Goal: Complete application form

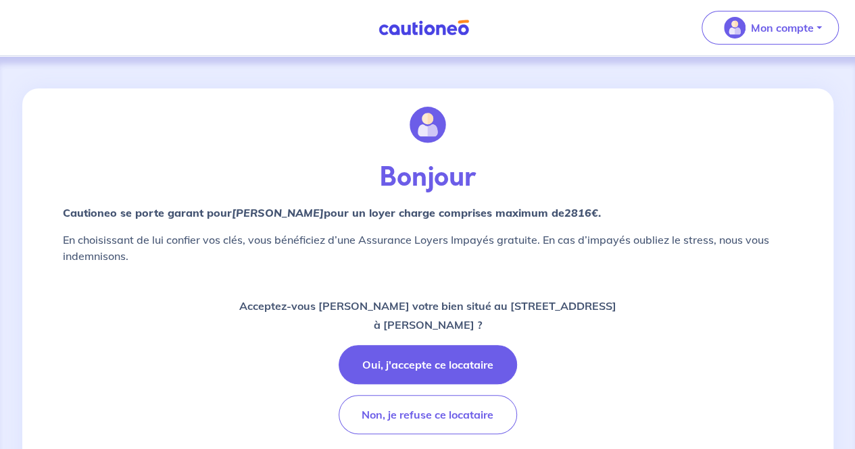
click at [573, 380] on div "Acceptez-vous de louer votre bien situé au 2 Résidence du Val Palaiseau, 91120 …" at bounding box center [428, 366] width 730 height 138
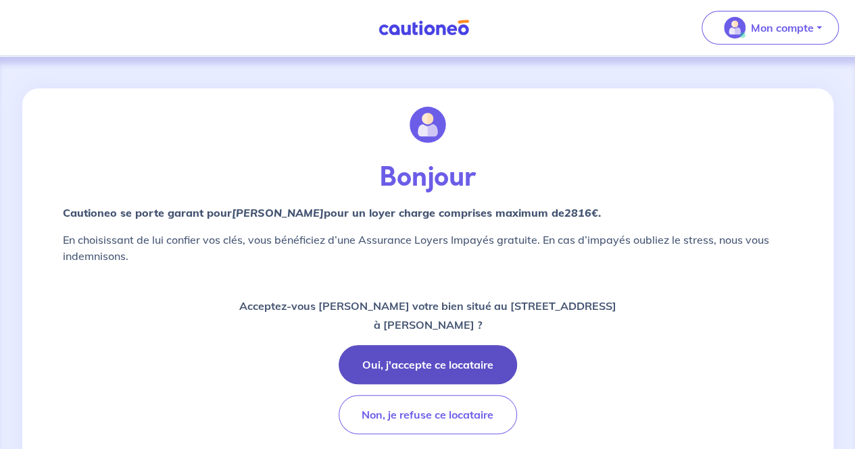
click at [423, 363] on button "Oui, j'accepte ce locataire" at bounding box center [427, 364] width 178 height 39
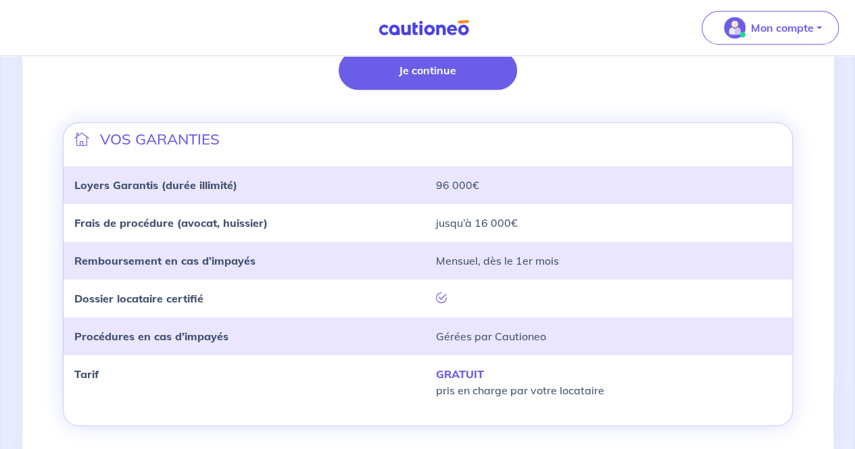
scroll to position [396, 0]
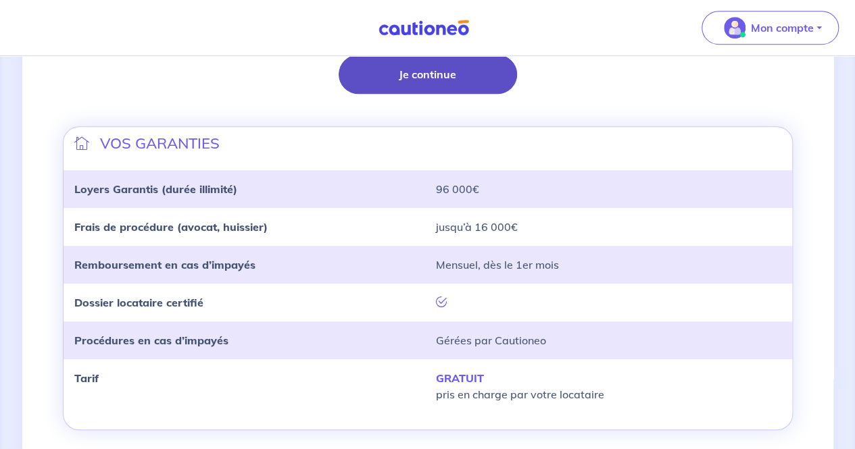
click at [399, 83] on button "Je continue" at bounding box center [427, 74] width 178 height 39
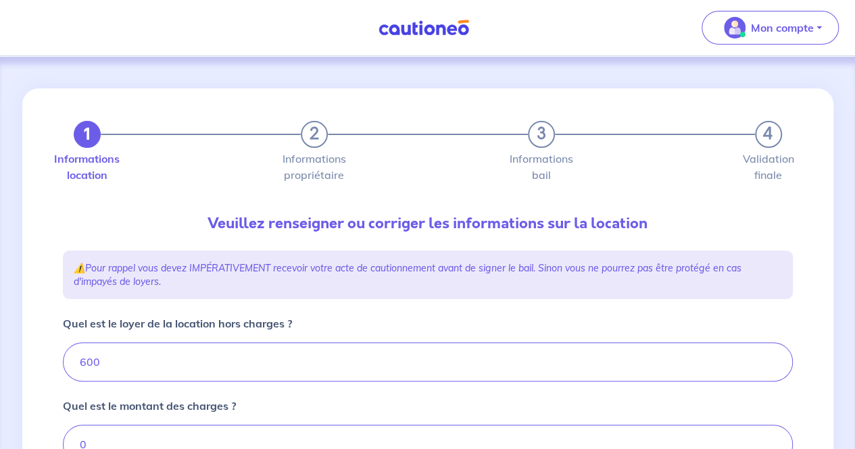
type input "600"
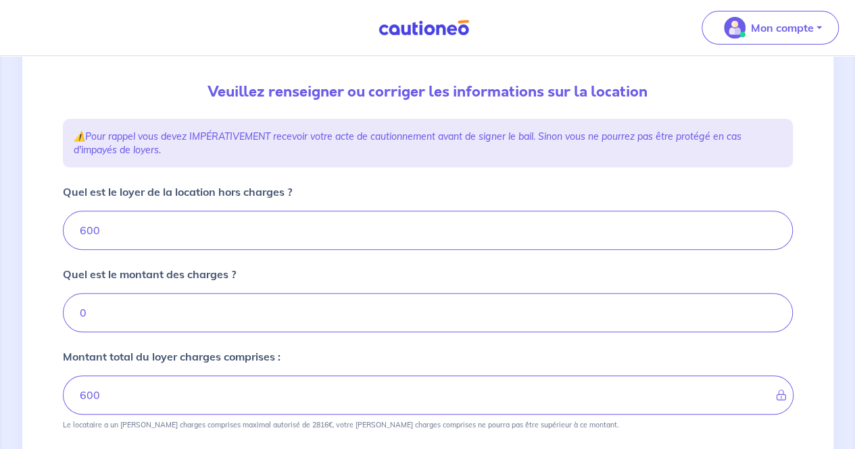
scroll to position [130, 0]
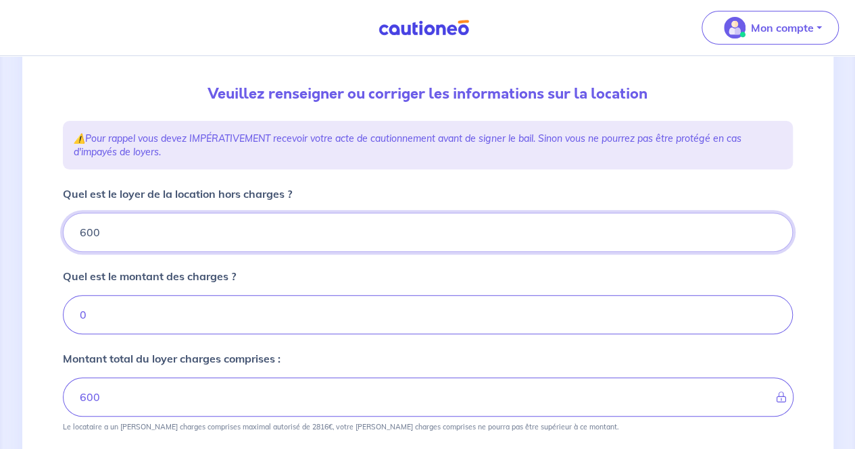
click at [211, 235] on input "600" at bounding box center [428, 232] width 730 height 39
type input "10"
type input "1"
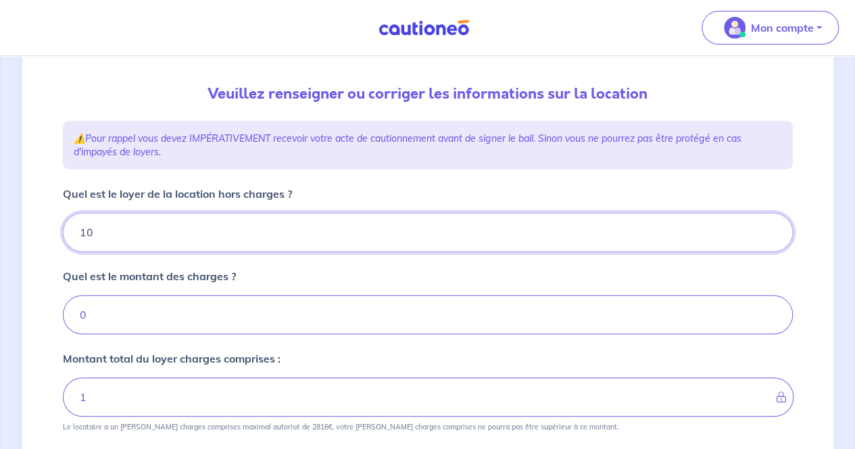
type input "100"
type input "1000"
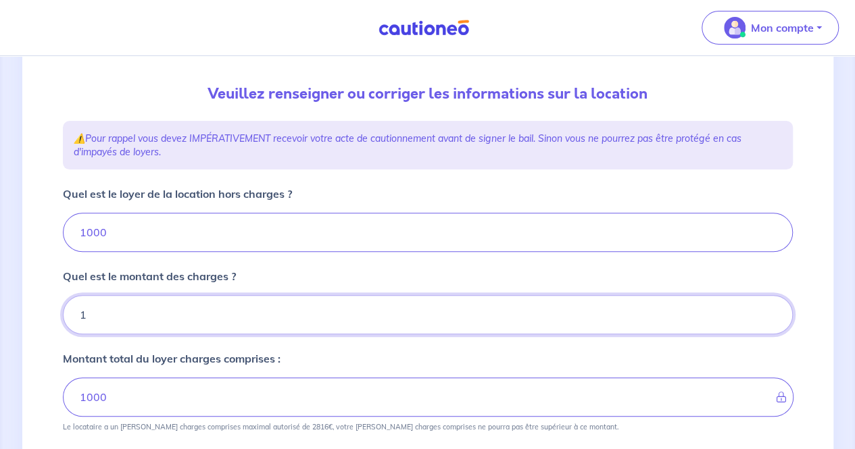
type input "19"
type input "1001"
type input "190"
type input "1190"
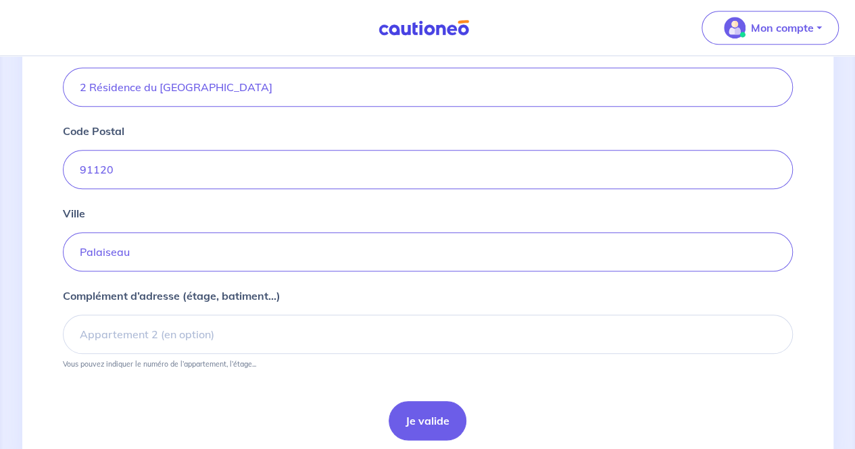
scroll to position [539, 0]
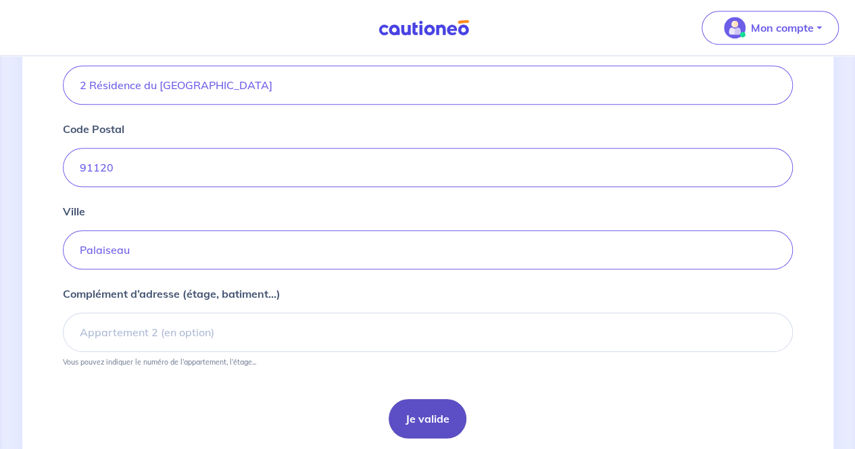
type input "190"
click at [426, 416] on button "Je valide" at bounding box center [427, 418] width 78 height 39
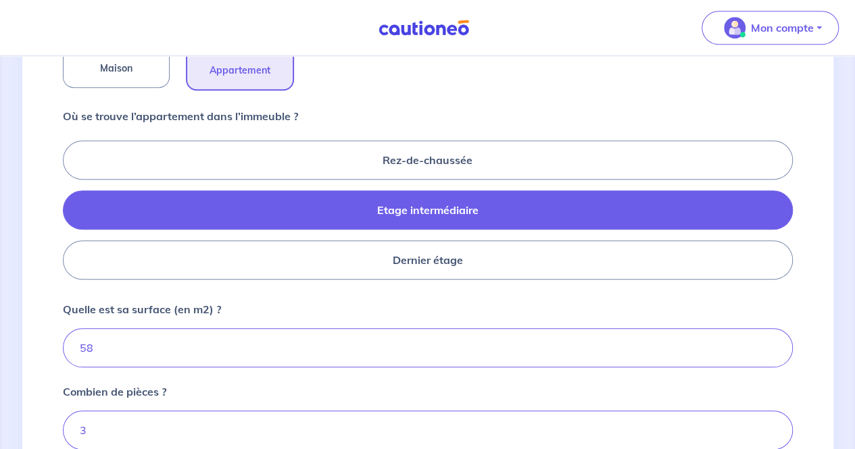
scroll to position [595, 0]
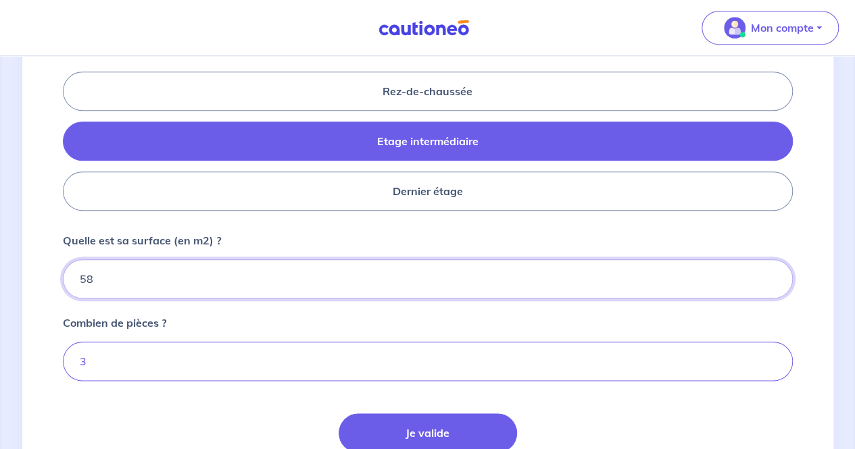
click at [330, 281] on input "58" at bounding box center [428, 278] width 730 height 39
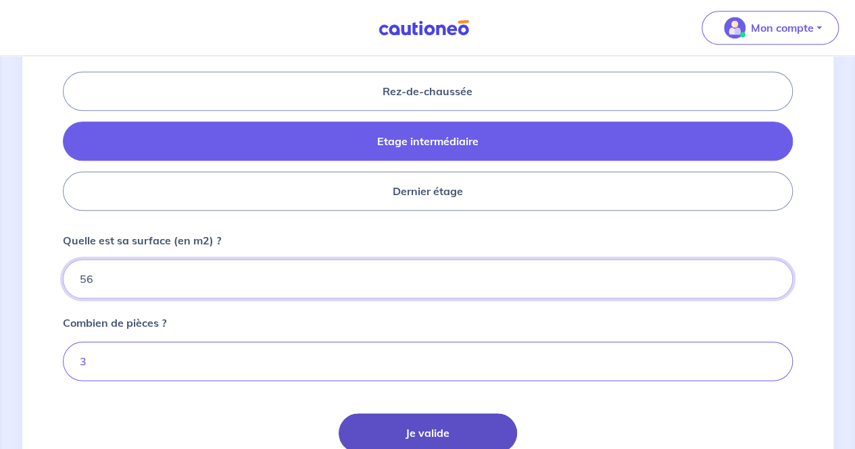
type input "56"
click at [431, 421] on button "Je valide" at bounding box center [427, 432] width 178 height 39
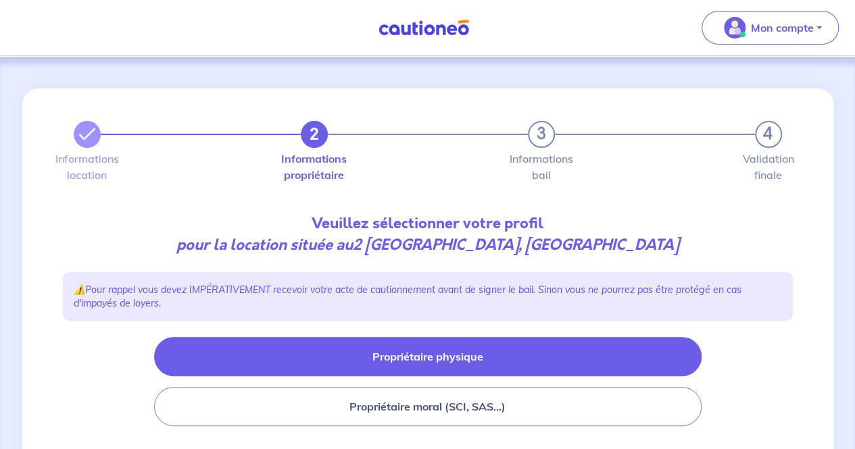
click at [474, 355] on button "Propriétaire physique" at bounding box center [427, 356] width 547 height 39
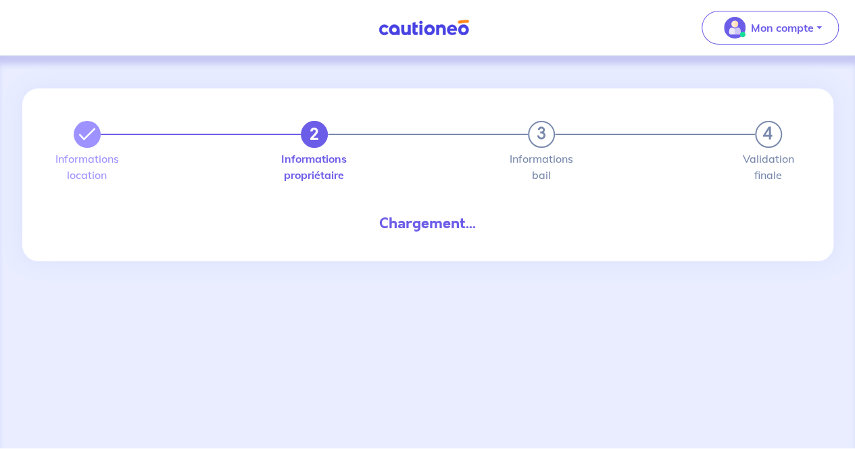
select select "FR"
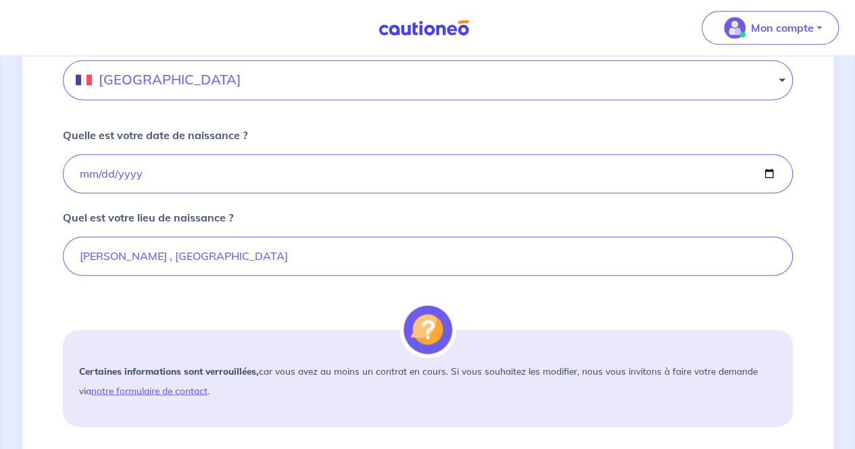
scroll to position [974, 0]
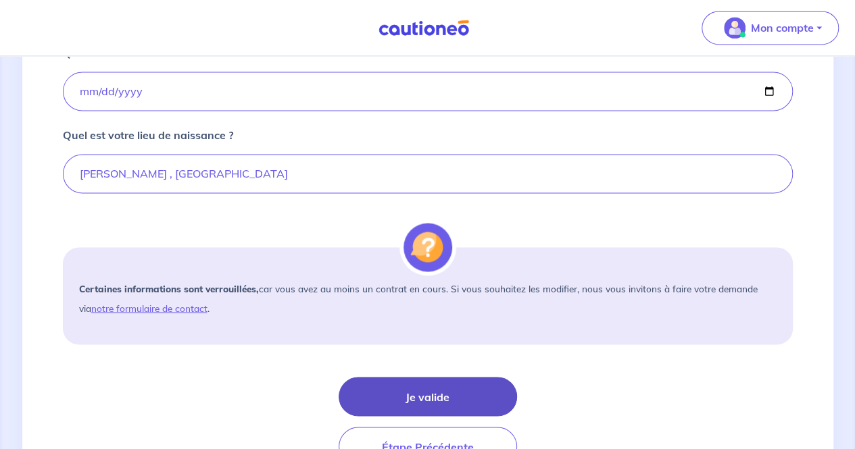
click at [405, 395] on button "Je valide" at bounding box center [427, 396] width 178 height 39
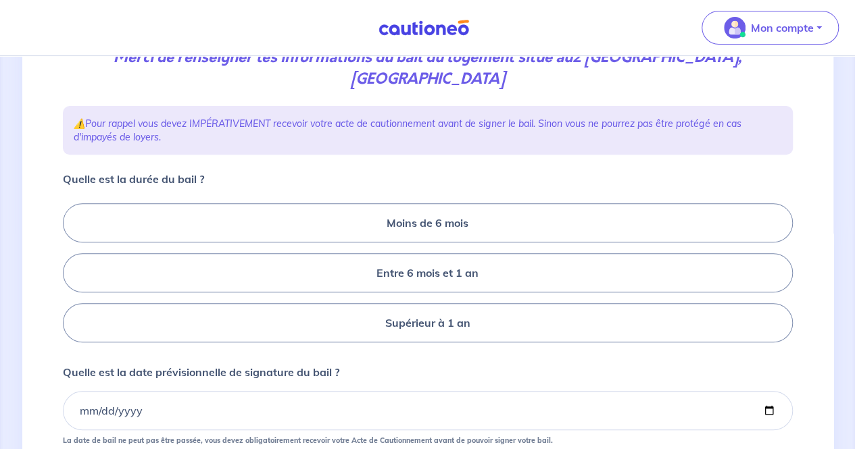
scroll to position [227, 0]
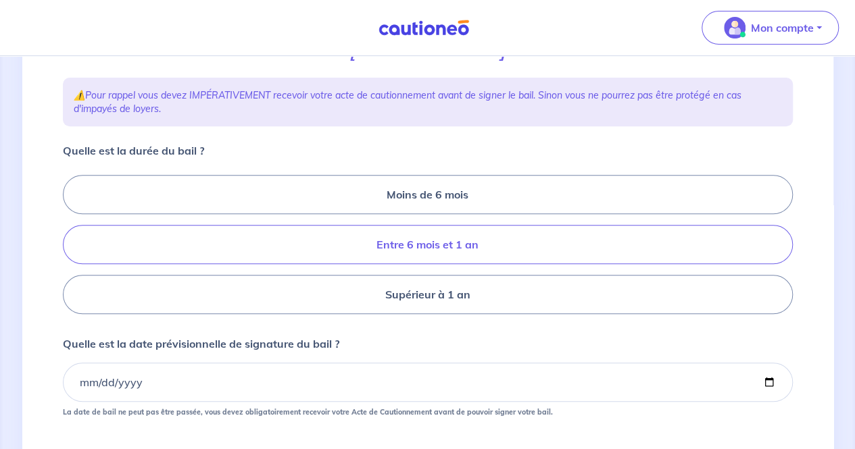
click at [403, 243] on label "Entre 6 mois et 1 an" at bounding box center [428, 244] width 730 height 39
click at [72, 243] on input "Entre 6 mois et 1 an" at bounding box center [67, 245] width 9 height 9
radio input "true"
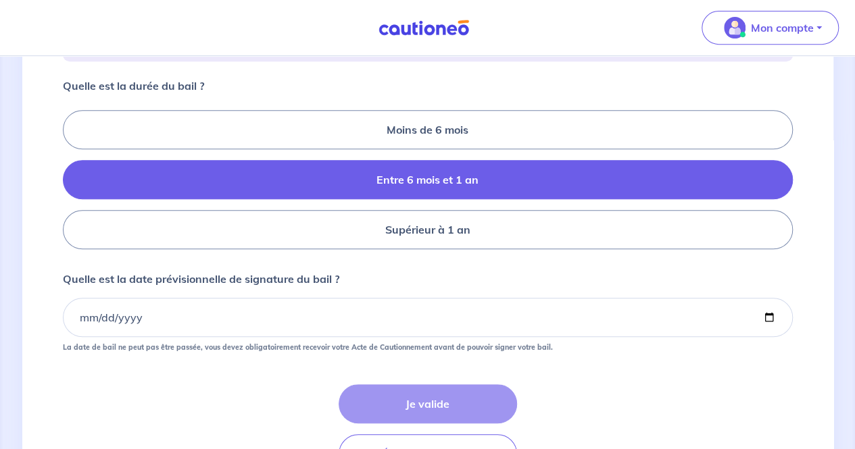
scroll to position [312, 0]
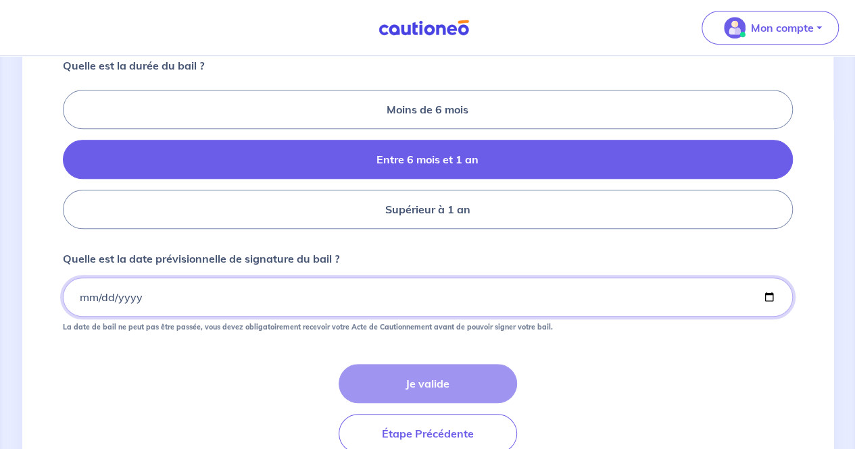
click at [765, 293] on input "Quelle est la date prévisionnelle de signature du bail ?" at bounding box center [428, 297] width 730 height 39
type input "2025-09-06"
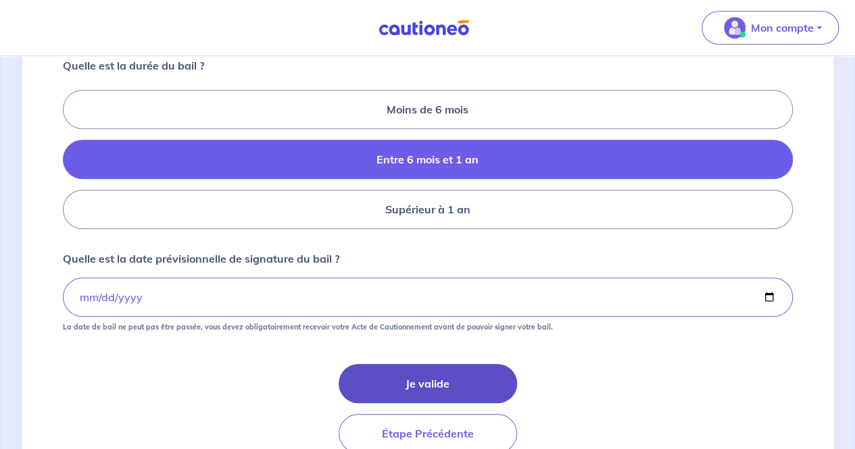
click at [388, 374] on button "Je valide" at bounding box center [427, 383] width 178 height 39
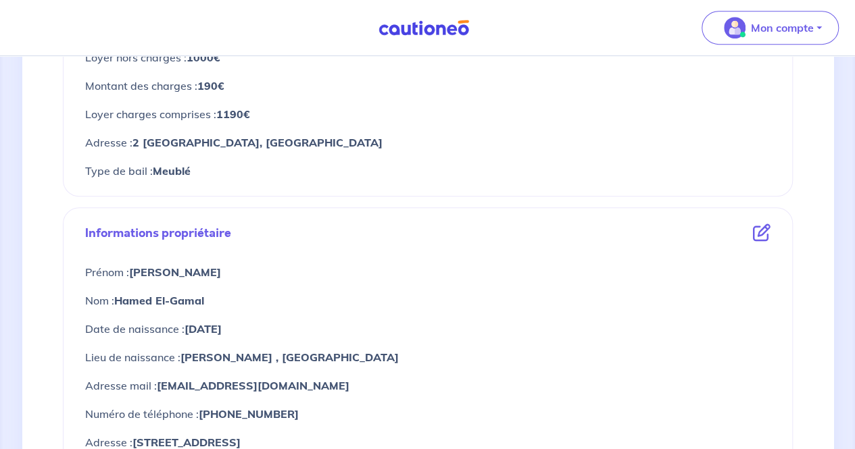
scroll to position [336, 0]
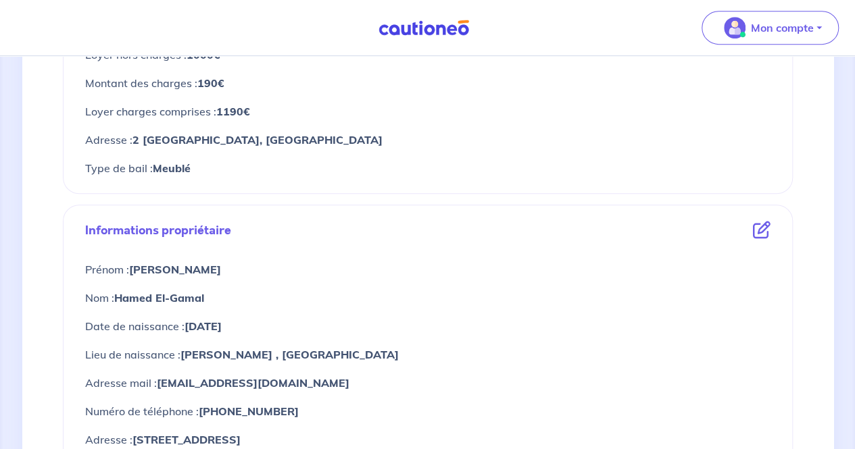
click at [765, 225] on icon at bounding box center [762, 231] width 18 height 18
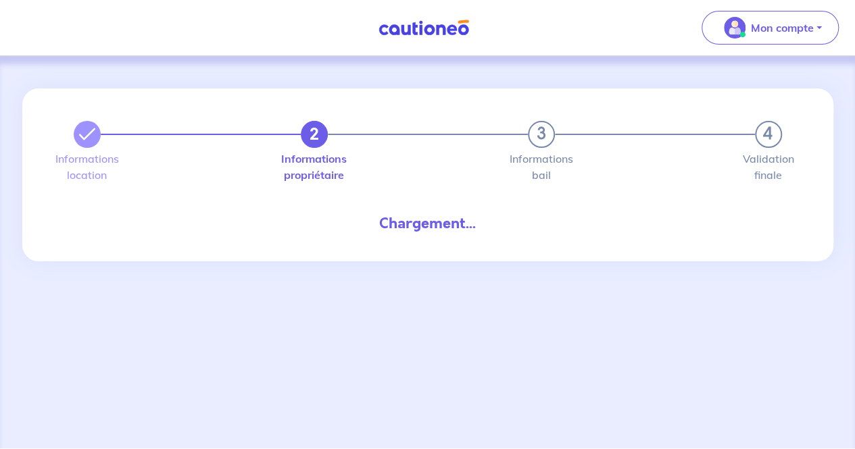
select select "FR"
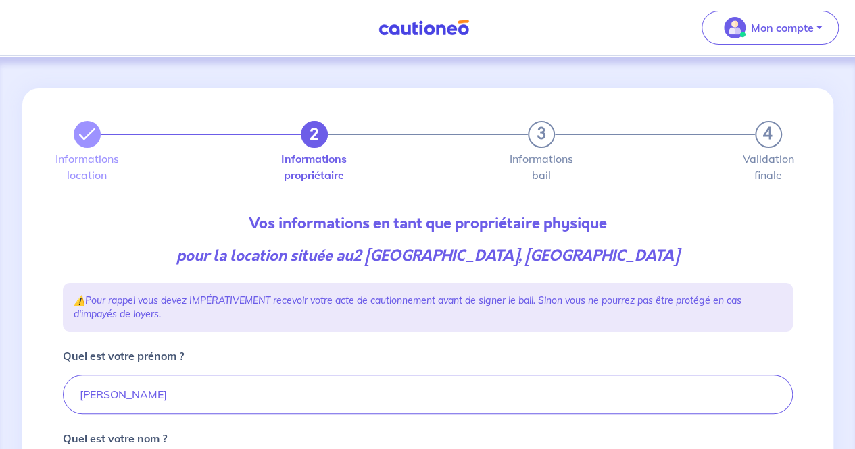
scroll to position [93, 0]
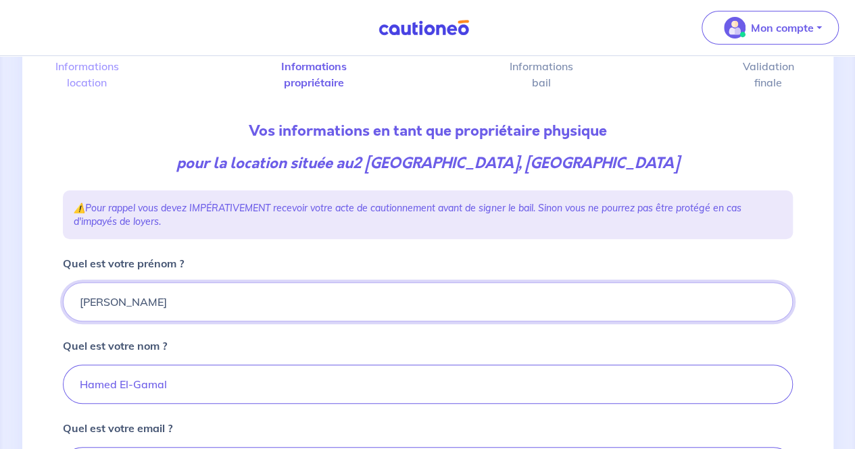
click at [121, 298] on input "Mohammed" at bounding box center [428, 301] width 730 height 39
type input "Mohamed"
click at [103, 382] on input "Hamed El-Gamal" at bounding box center [428, 384] width 730 height 39
click at [122, 389] on input "EL Gamal" at bounding box center [428, 384] width 730 height 39
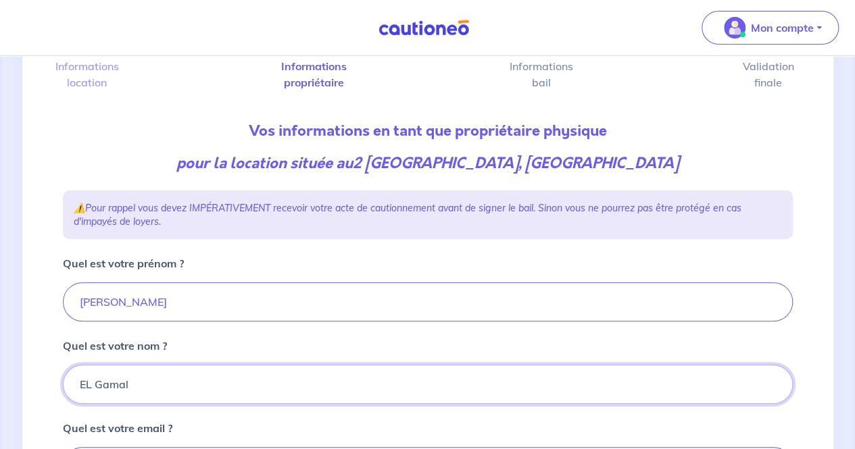
click at [122, 389] on input "EL Gamal" at bounding box center [428, 384] width 730 height 39
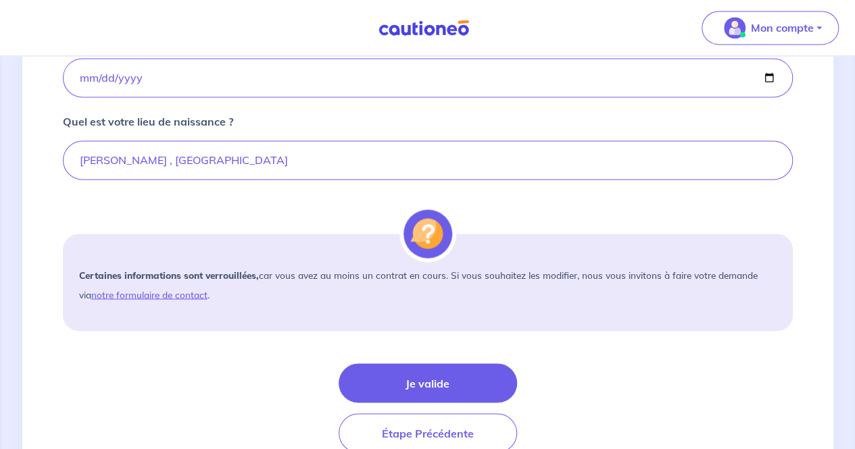
scroll to position [1016, 0]
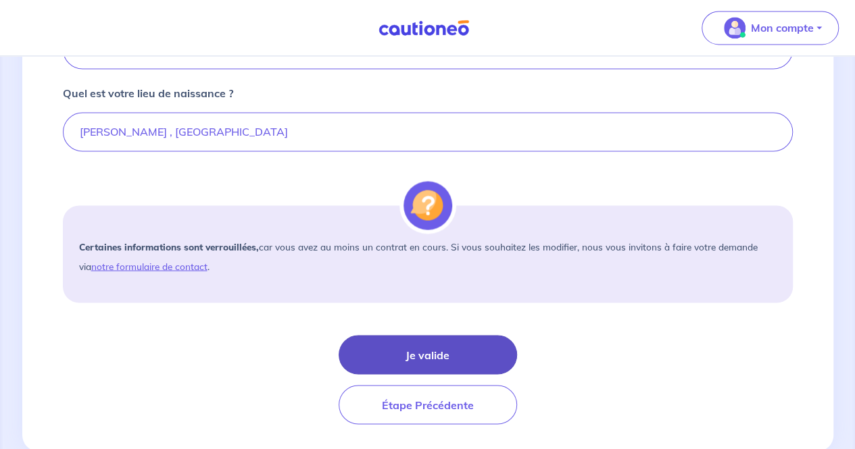
type input "EL GAMAL"
click at [463, 340] on button "Je valide" at bounding box center [427, 354] width 178 height 39
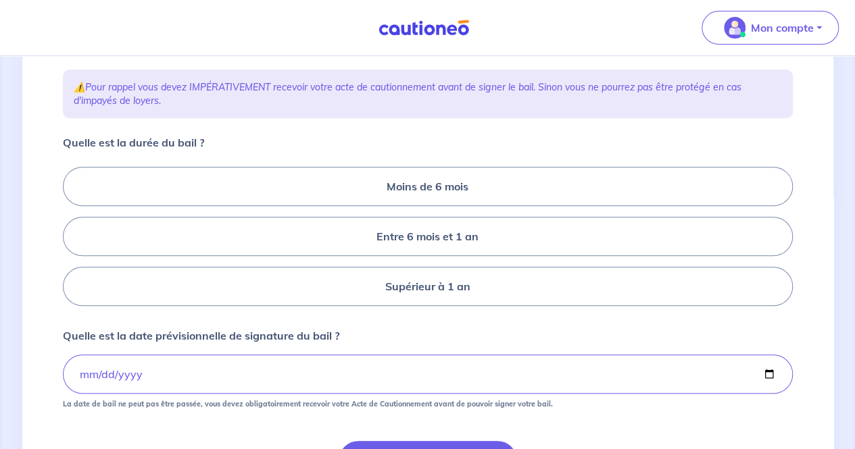
scroll to position [247, 0]
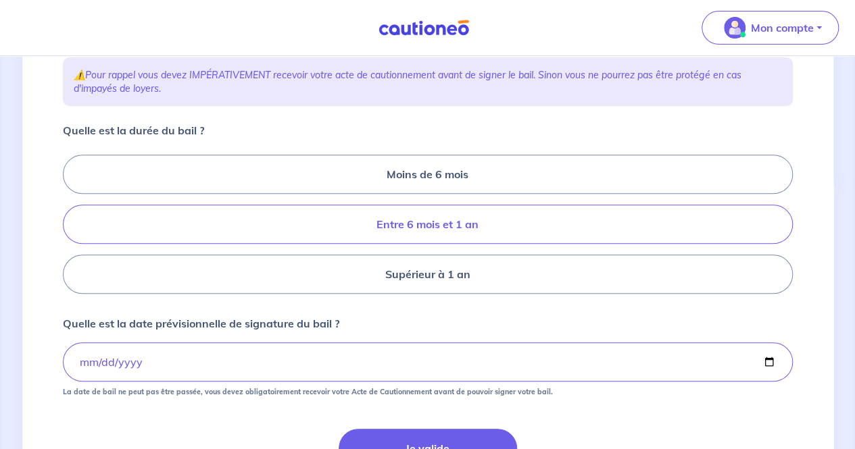
click at [455, 226] on label "Entre 6 mois et 1 an" at bounding box center [428, 224] width 730 height 39
click at [72, 226] on input "Entre 6 mois et 1 an" at bounding box center [67, 224] width 9 height 9
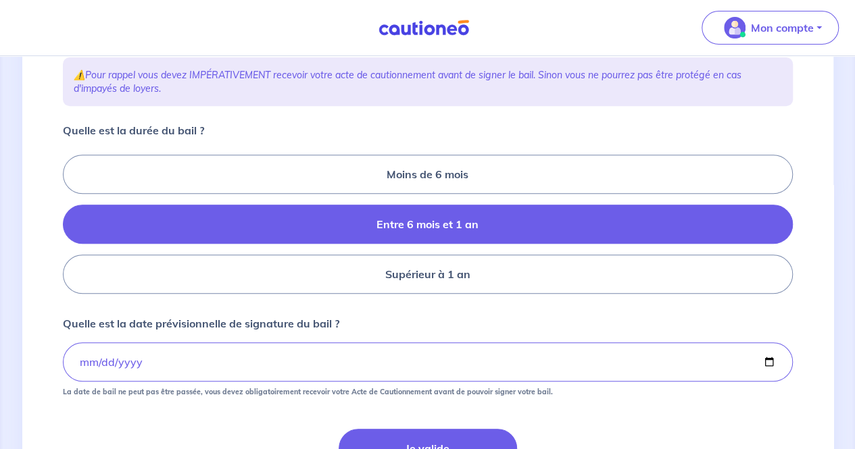
radio input "true"
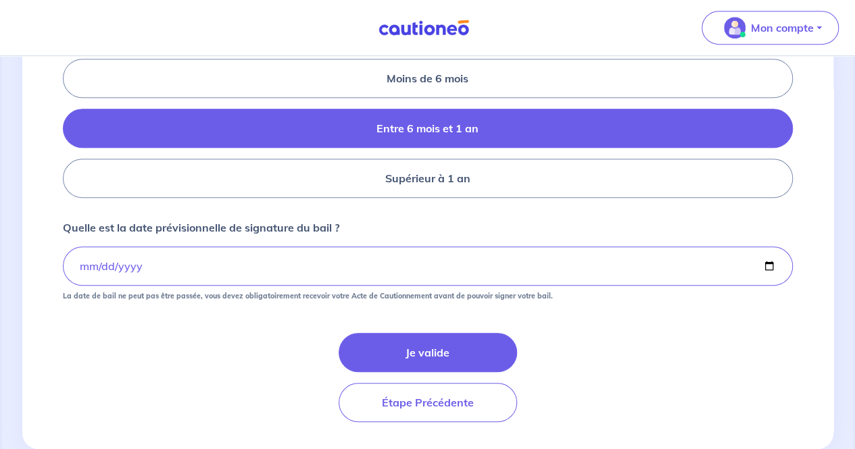
scroll to position [372, 0]
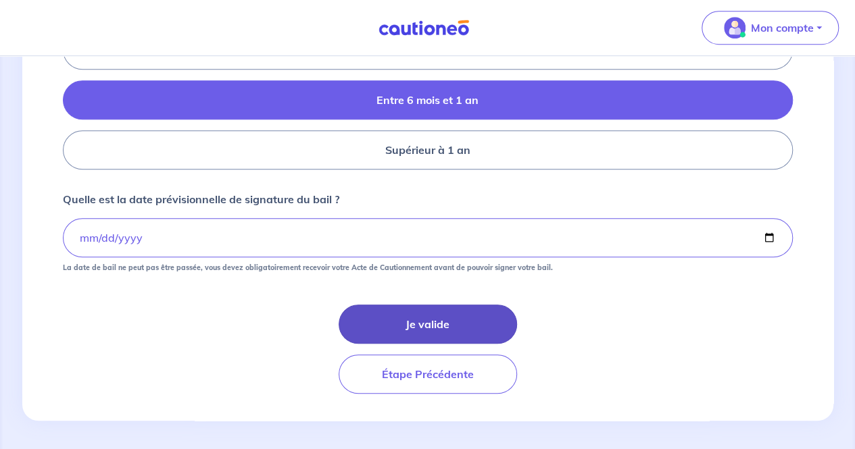
click at [468, 314] on button "Je valide" at bounding box center [427, 324] width 178 height 39
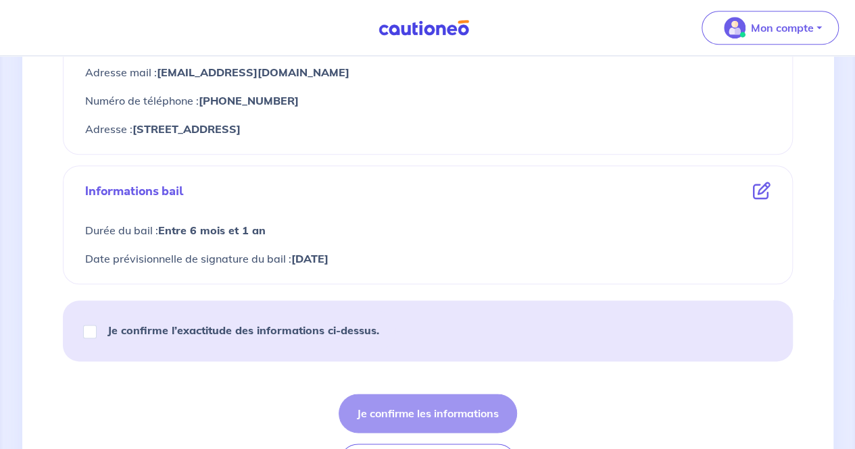
scroll to position [651, 0]
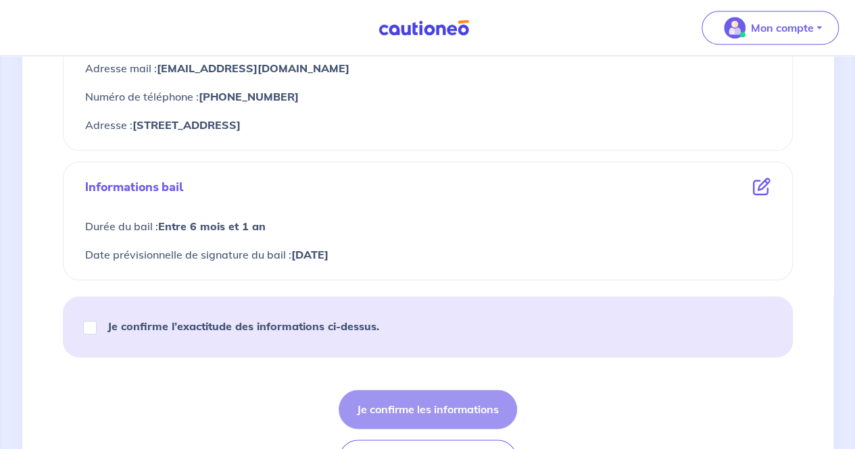
click at [762, 188] on icon at bounding box center [762, 187] width 18 height 18
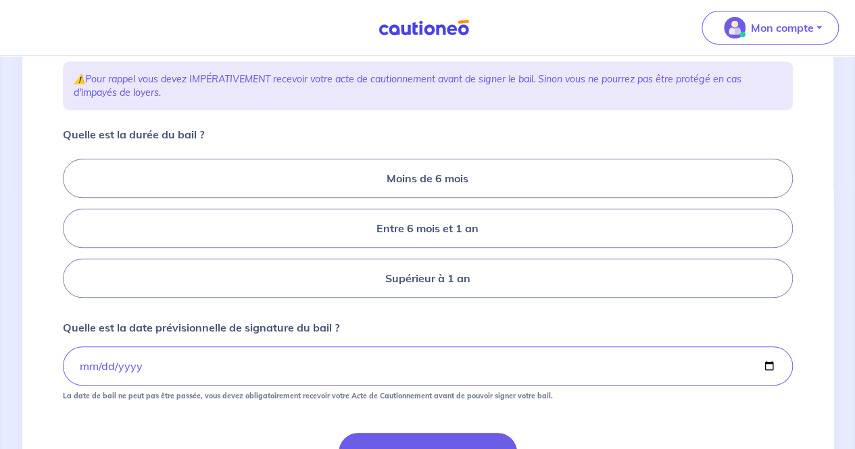
scroll to position [247, 0]
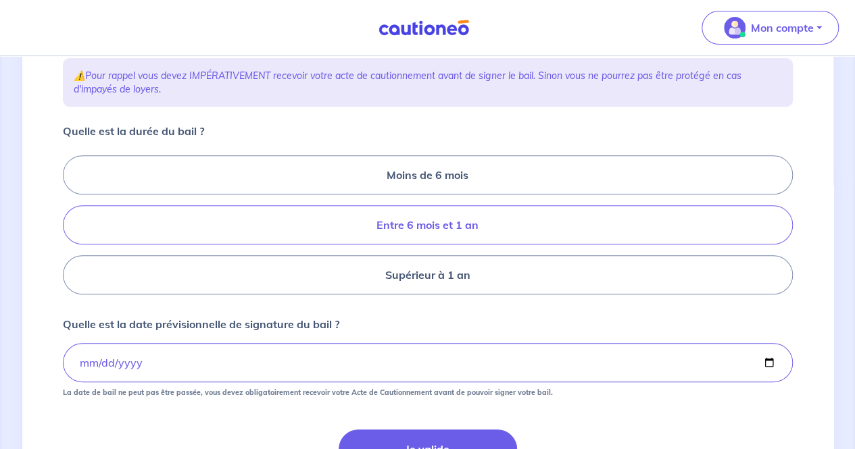
click at [454, 225] on label "Entre 6 mois et 1 an" at bounding box center [428, 224] width 730 height 39
click at [72, 225] on input "Entre 6 mois et 1 an" at bounding box center [67, 225] width 9 height 9
radio input "true"
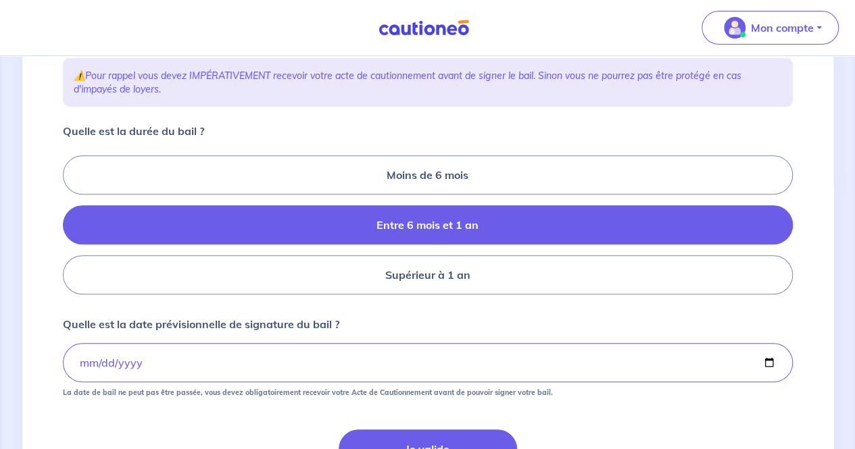
scroll to position [372, 0]
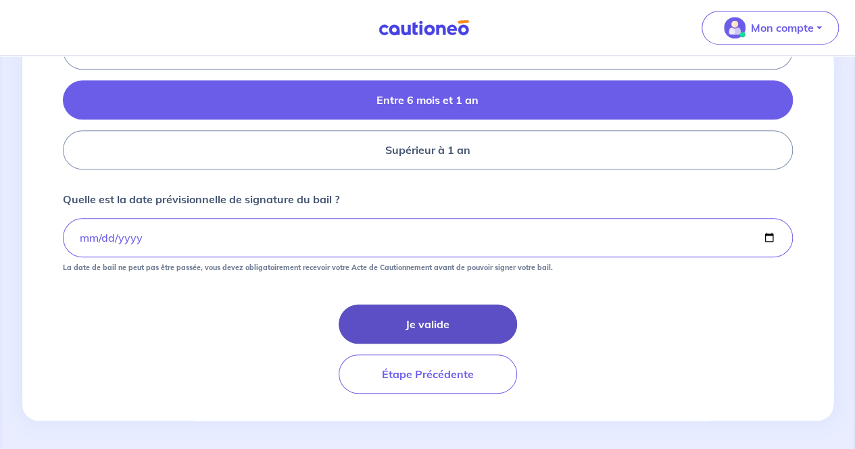
click at [455, 317] on button "Je valide" at bounding box center [427, 324] width 178 height 39
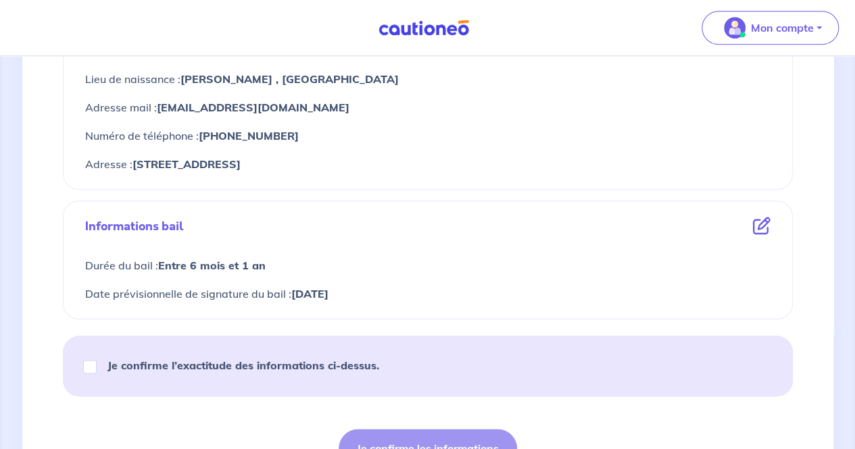
scroll to position [662, 0]
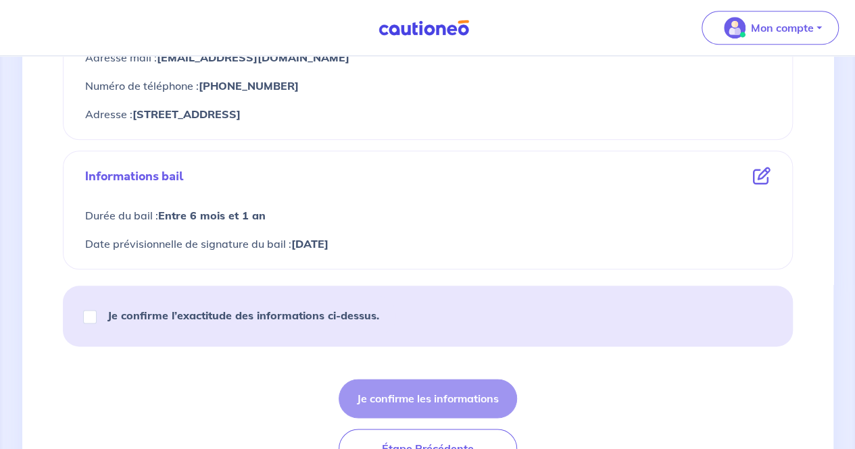
click at [163, 311] on strong "Je confirme l’exactitude des informations ci-dessus." at bounding box center [243, 316] width 272 height 14
click at [97, 311] on input "Je confirme l’exactitude des informations ci-dessus." at bounding box center [90, 317] width 14 height 14
checkbox input "true"
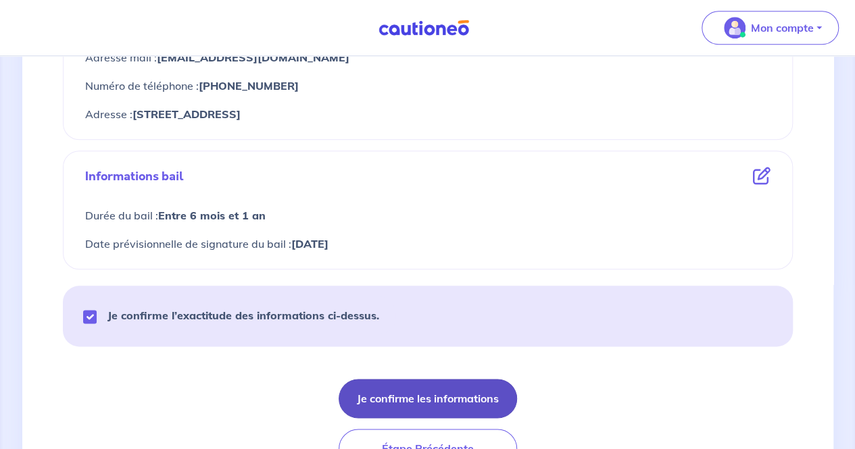
click at [451, 402] on button "Je confirme les informations" at bounding box center [427, 398] width 178 height 39
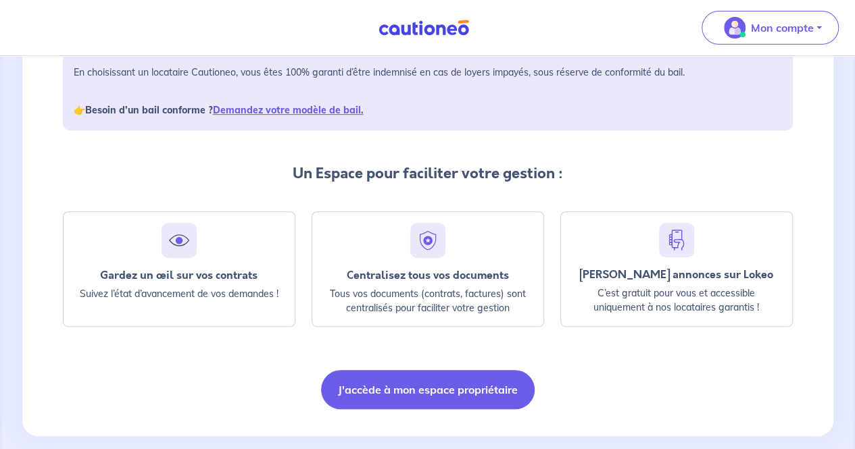
scroll to position [234, 0]
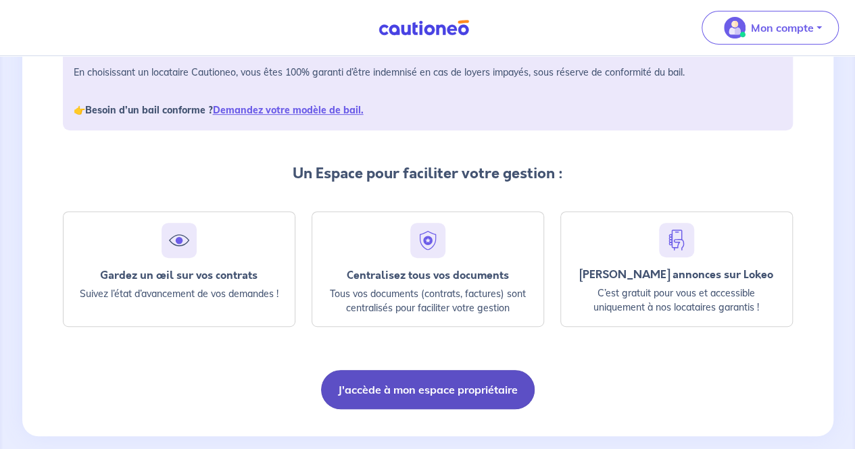
click at [419, 371] on button "J'accède à mon espace propriétaire" at bounding box center [427, 389] width 213 height 39
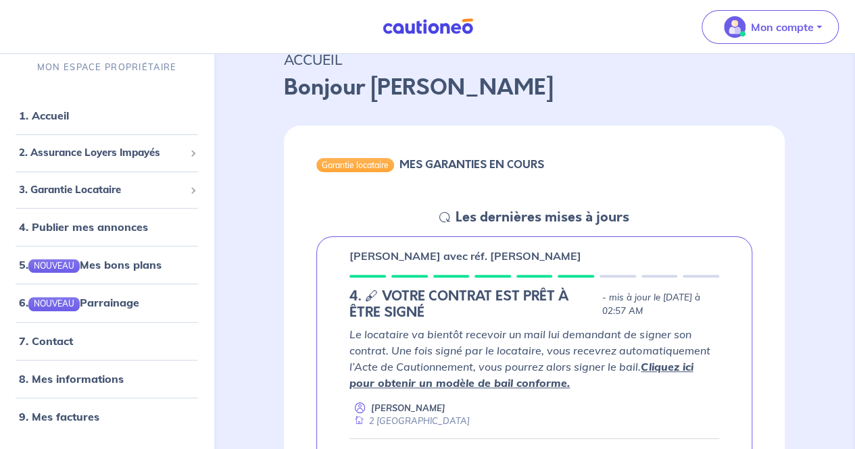
scroll to position [51, 0]
